Goal: Task Accomplishment & Management: Use online tool/utility

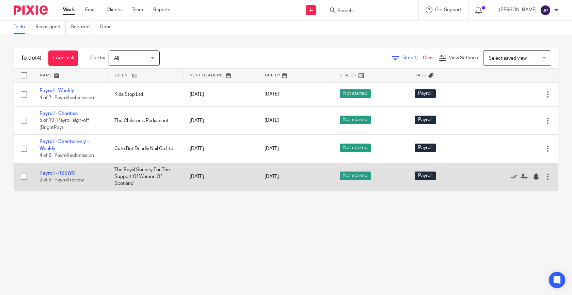
click at [59, 173] on link "Payroll - RSSWS" at bounding box center [57, 173] width 35 height 5
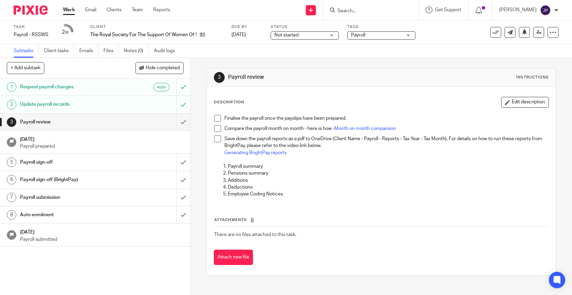
click at [215, 118] on span at bounding box center [217, 118] width 7 height 7
click at [216, 129] on span at bounding box center [217, 128] width 7 height 7
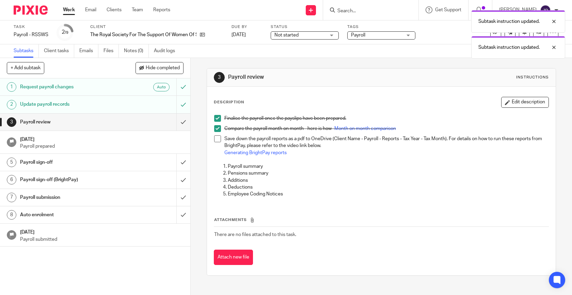
click at [218, 139] on span at bounding box center [217, 138] width 7 height 7
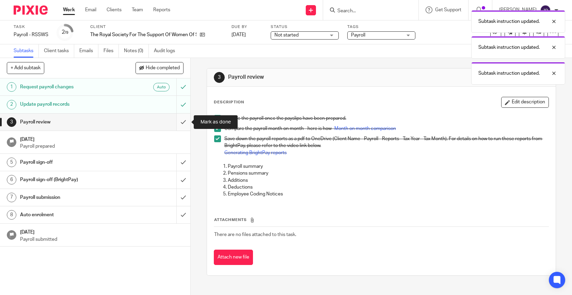
click at [185, 119] on input "submit" at bounding box center [95, 121] width 190 height 17
